Goal: Transaction & Acquisition: Purchase product/service

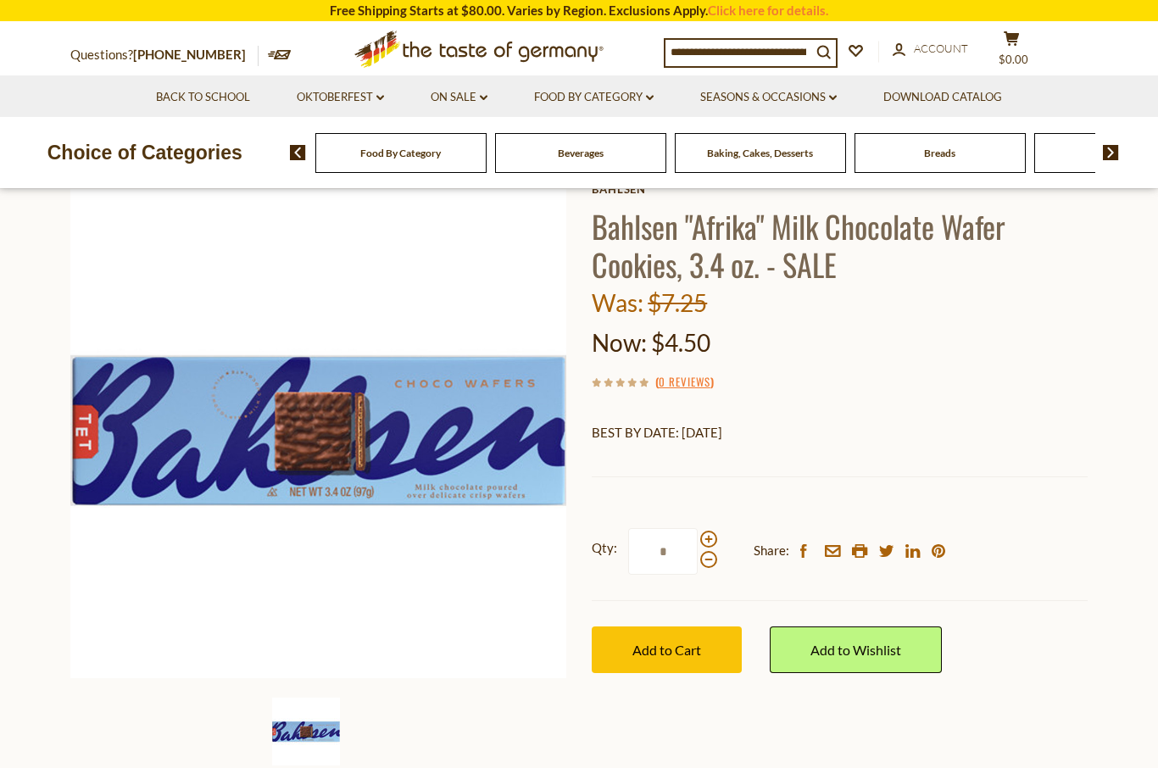
scroll to position [105, 0]
click at [712, 531] on span at bounding box center [708, 538] width 17 height 17
click at [698, 531] on input "*" at bounding box center [662, 550] width 69 height 47
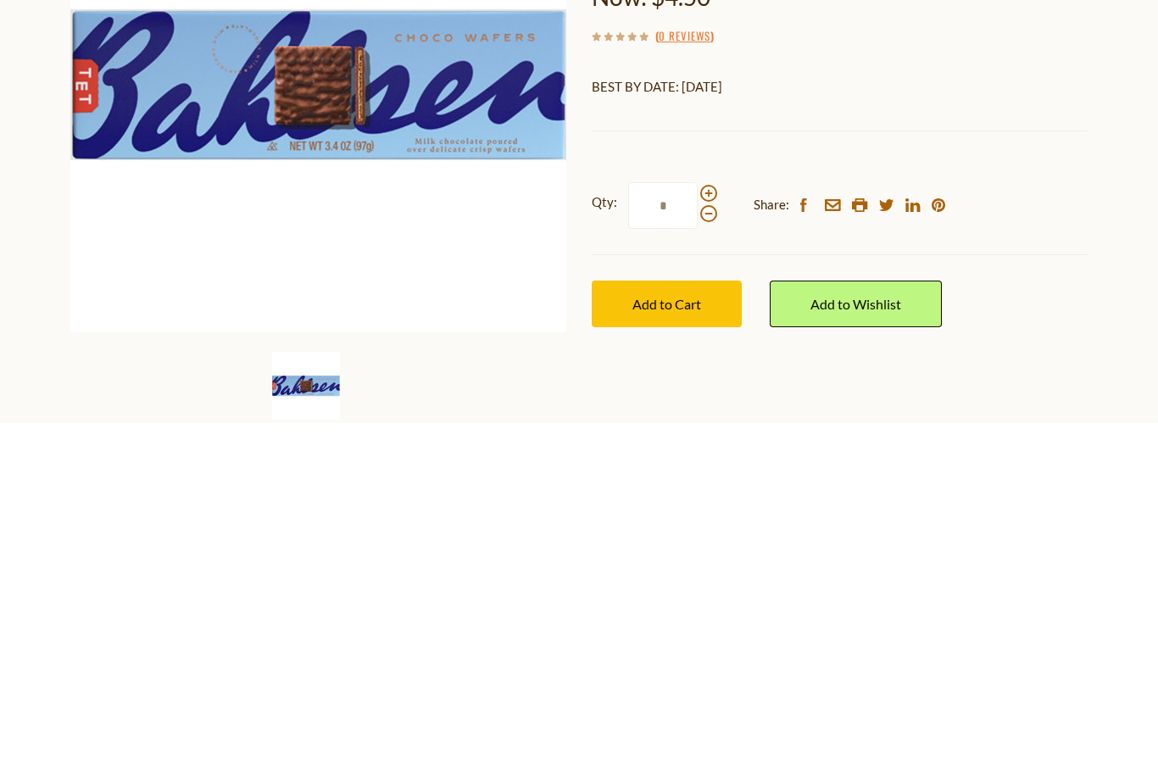
click at [705, 531] on span at bounding box center [708, 539] width 17 height 17
click at [698, 528] on input "*" at bounding box center [662, 551] width 69 height 47
click at [713, 531] on span at bounding box center [708, 539] width 17 height 17
click at [698, 528] on input "*" at bounding box center [662, 551] width 69 height 47
click at [703, 531] on span at bounding box center [708, 539] width 17 height 17
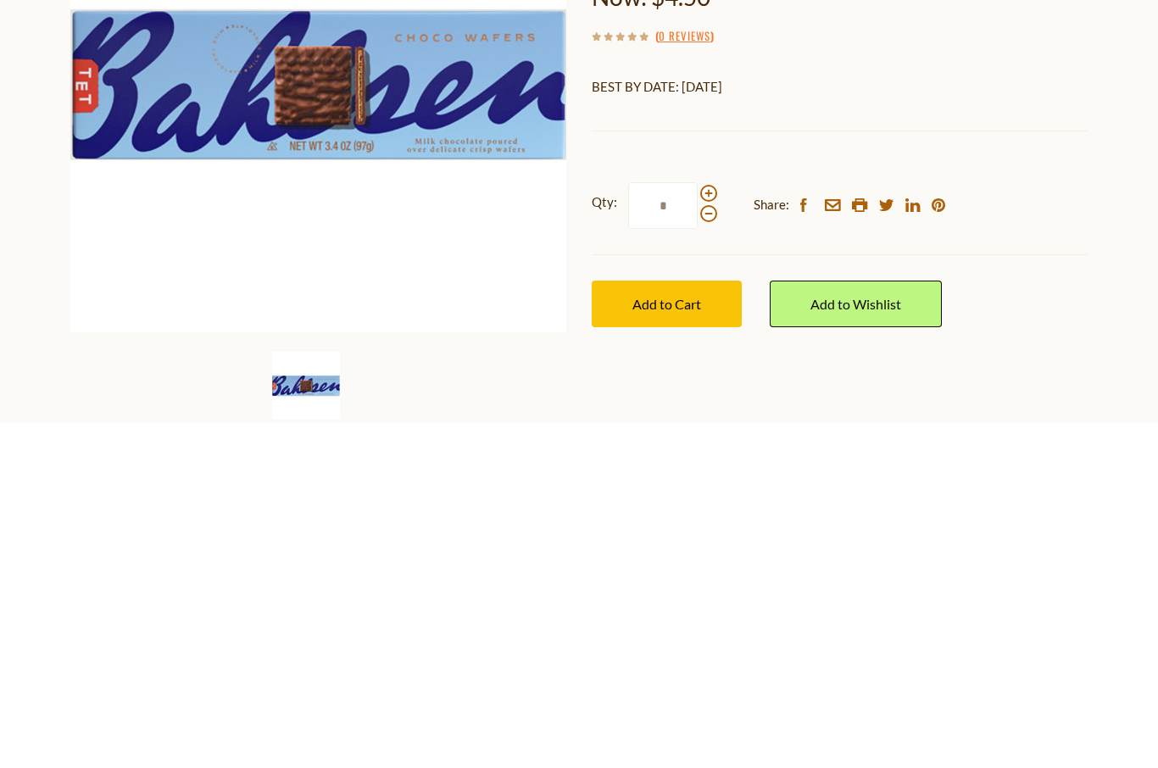
click at [698, 528] on input "*" at bounding box center [662, 551] width 69 height 47
click at [709, 531] on span at bounding box center [708, 539] width 17 height 17
click at [698, 528] on input "*" at bounding box center [662, 551] width 69 height 47
click at [709, 531] on span at bounding box center [708, 539] width 17 height 17
click at [698, 528] on input "**" at bounding box center [662, 551] width 69 height 47
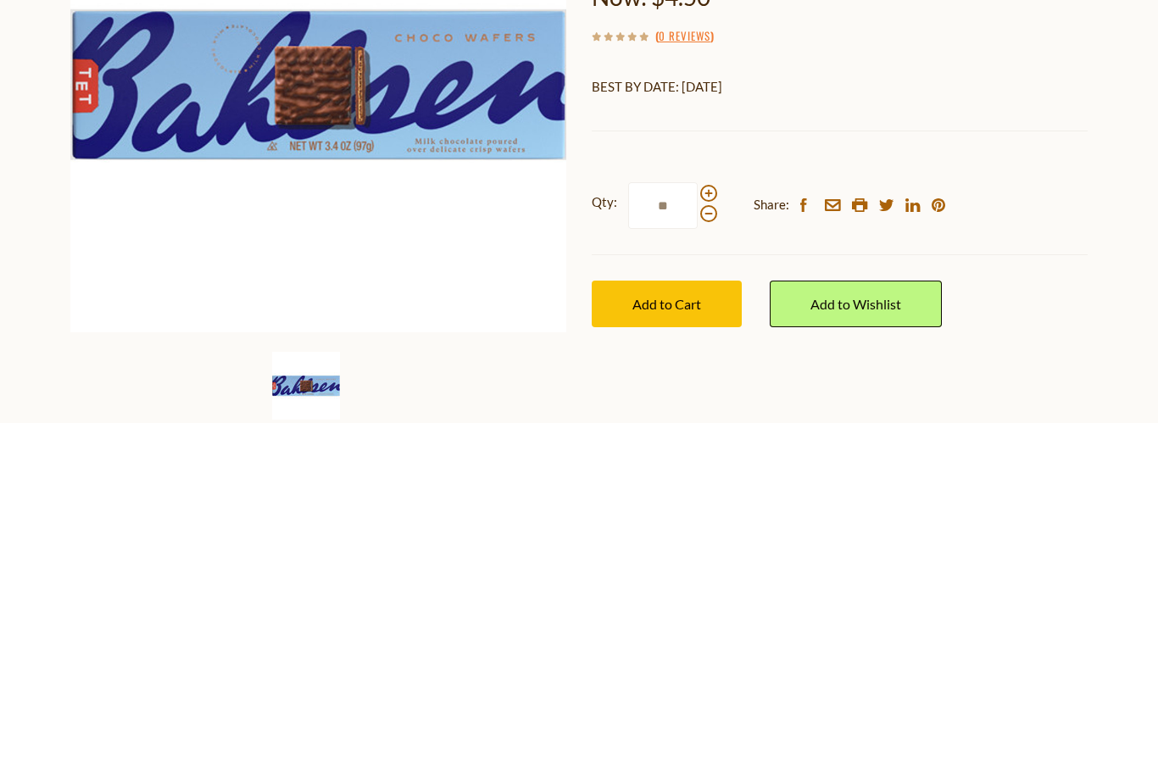
click at [702, 551] on span at bounding box center [708, 559] width 17 height 17
click at [698, 528] on input "**" at bounding box center [662, 551] width 69 height 47
click at [713, 551] on span at bounding box center [708, 559] width 17 height 17
click at [698, 528] on input "**" at bounding box center [662, 551] width 69 height 47
click at [709, 551] on span at bounding box center [708, 559] width 17 height 17
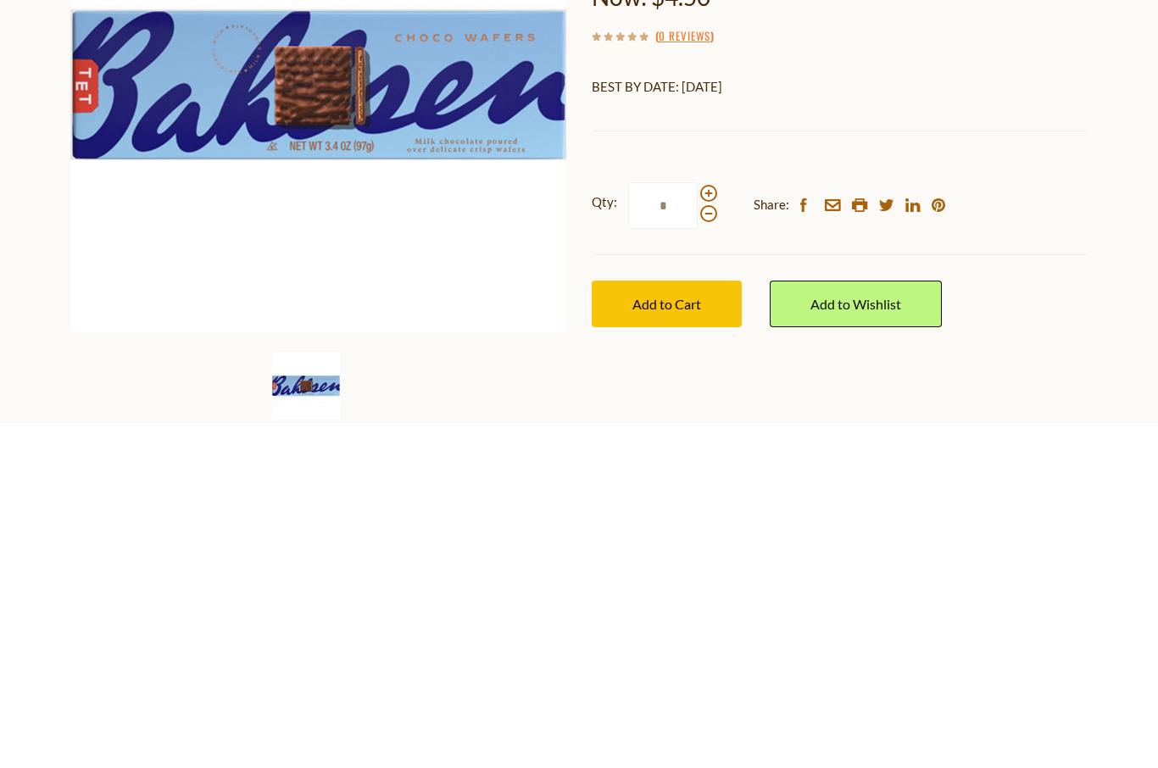
click at [698, 528] on input "*" at bounding box center [662, 551] width 69 height 47
click at [711, 531] on span at bounding box center [708, 539] width 17 height 17
click at [698, 528] on input "*" at bounding box center [662, 551] width 69 height 47
click at [714, 528] on label "Qty: *" at bounding box center [654, 551] width 125 height 47
click at [698, 528] on input "*" at bounding box center [662, 551] width 69 height 47
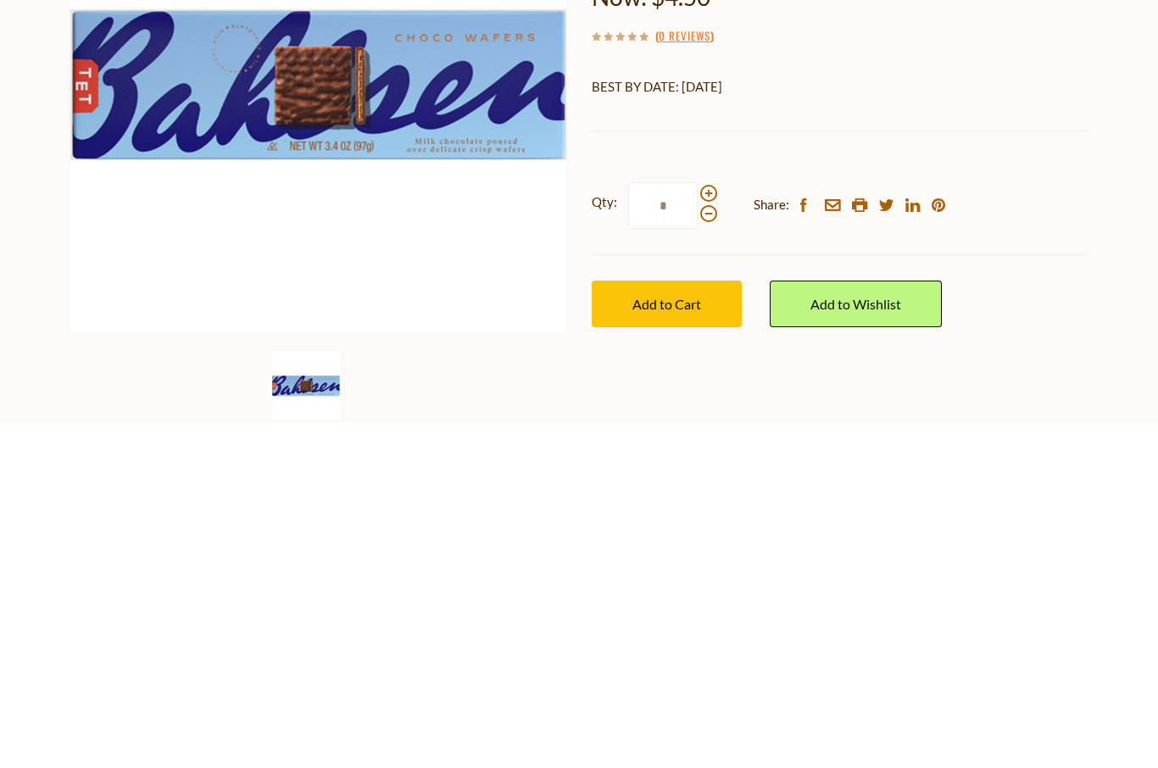
click at [709, 531] on span at bounding box center [708, 539] width 17 height 17
click at [698, 528] on input "*" at bounding box center [662, 551] width 69 height 47
click at [709, 551] on span at bounding box center [708, 559] width 17 height 17
click at [698, 528] on input "**" at bounding box center [662, 551] width 69 height 47
type input "*"
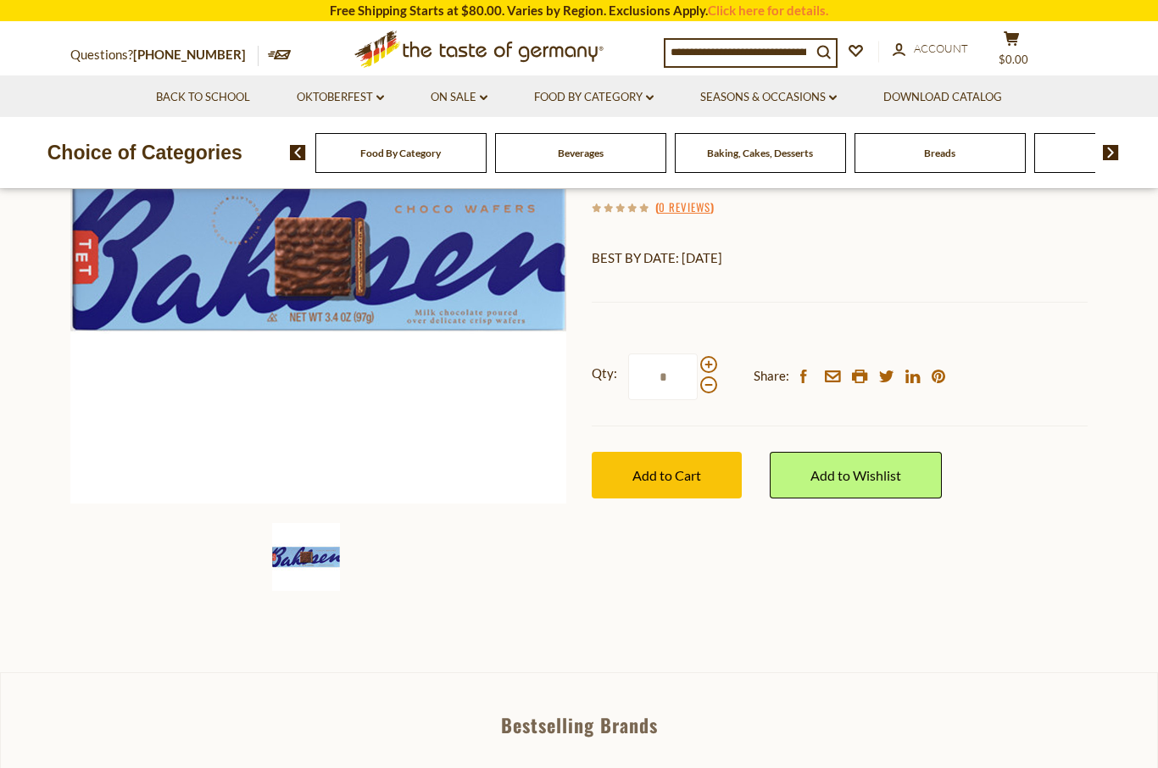
scroll to position [251, 0]
